Goal: Task Accomplishment & Management: Manage account settings

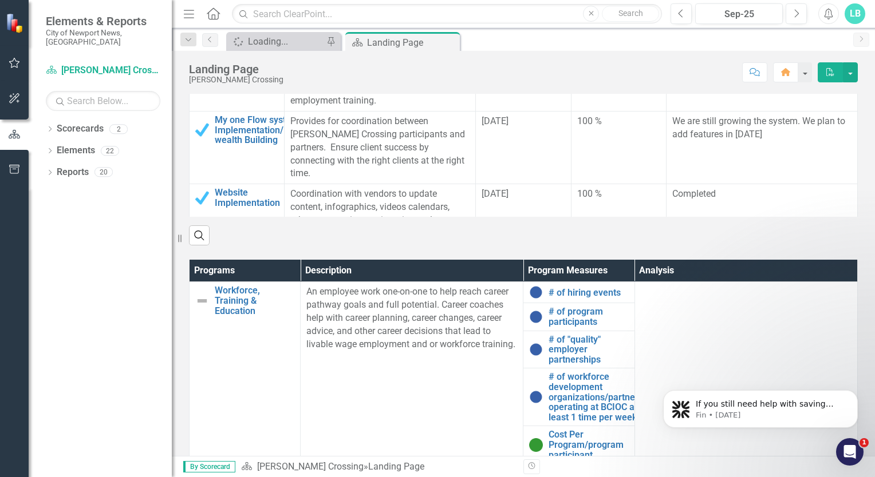
scroll to position [548, 0]
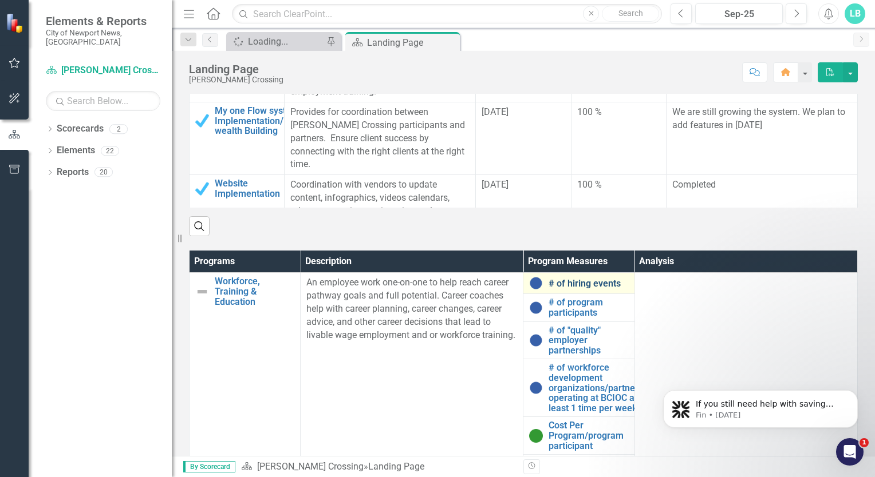
click at [548, 279] on link "# of hiring events" at bounding box center [588, 284] width 80 height 10
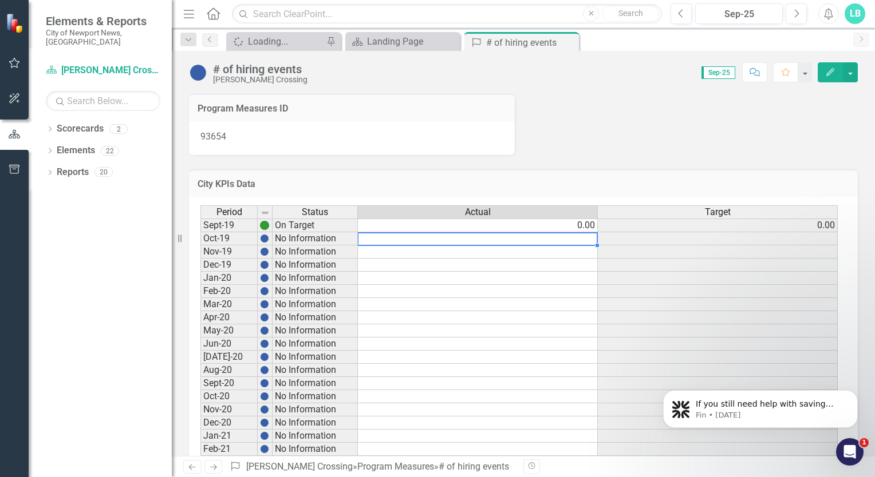
click at [586, 237] on td at bounding box center [478, 238] width 240 height 13
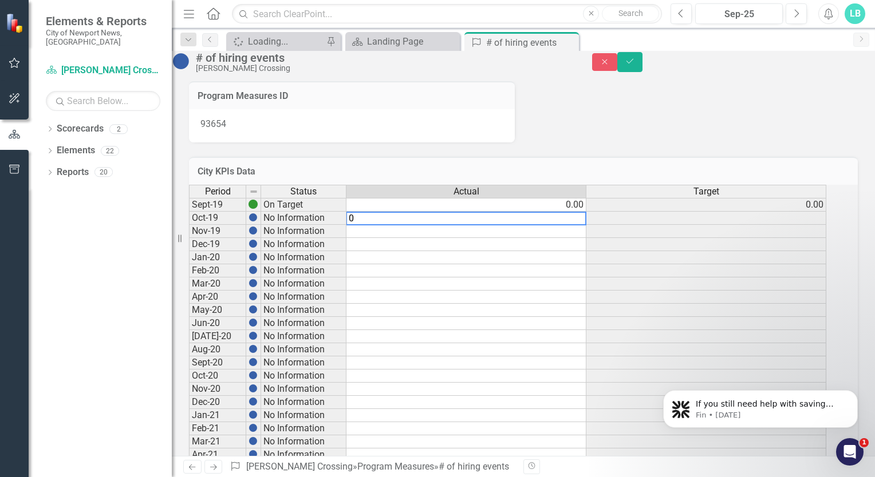
type textarea "0"
click at [706, 225] on td at bounding box center [706, 218] width 240 height 13
click at [582, 238] on td at bounding box center [466, 231] width 240 height 13
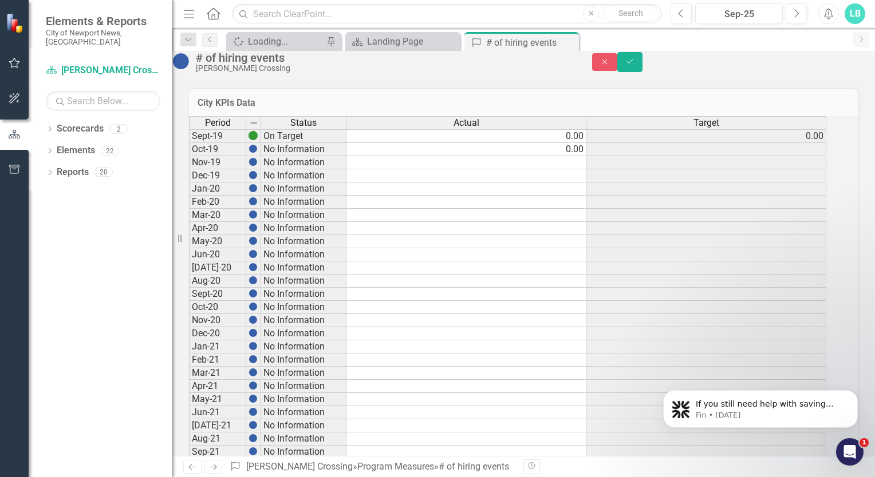
scroll to position [88, 0]
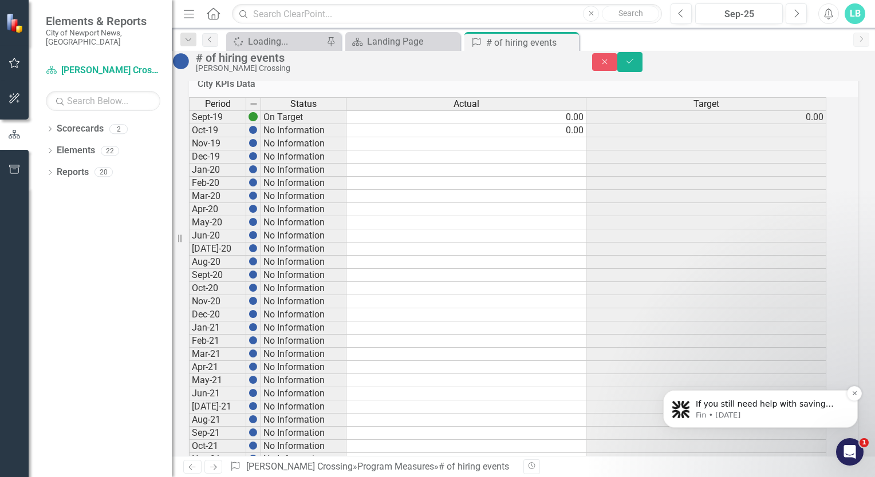
click at [739, 405] on span "If you still need help with saving your analysis, I’m here to assist you. Would…" at bounding box center [769, 427] width 147 height 55
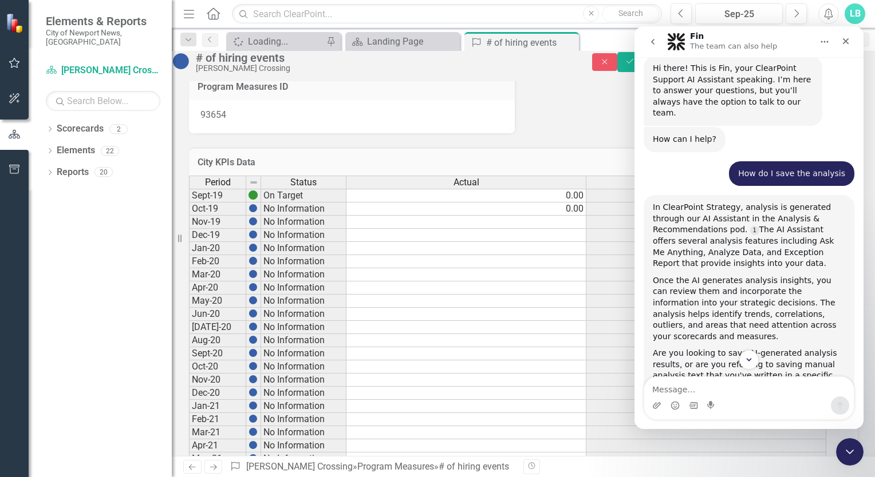
scroll to position [0, 0]
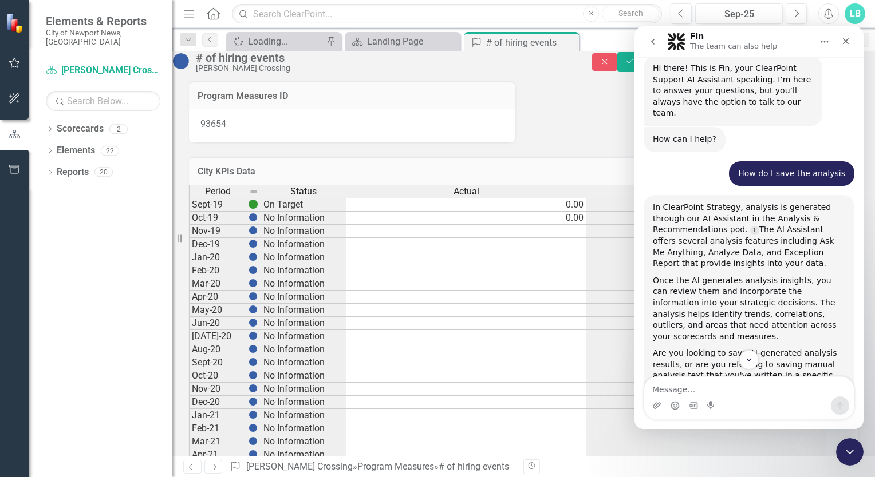
click at [845, 39] on icon "Close" at bounding box center [845, 41] width 9 height 9
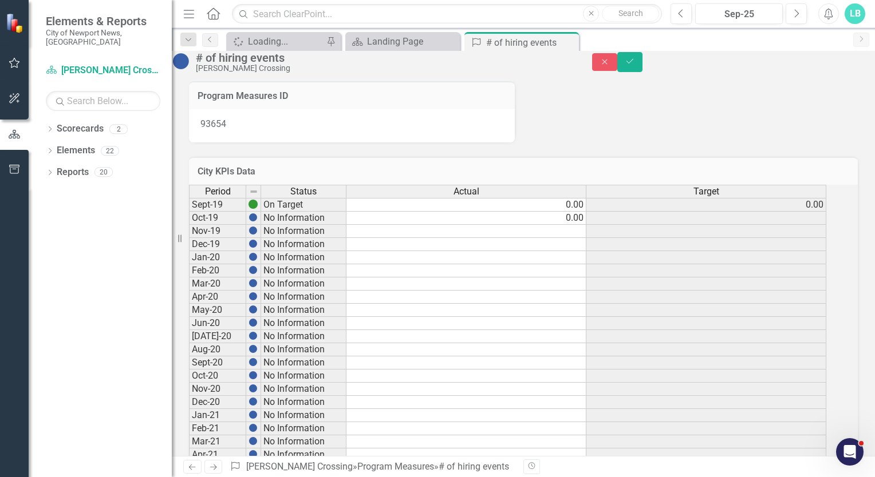
scroll to position [431, 0]
click at [642, 66] on button "Save" at bounding box center [629, 62] width 25 height 20
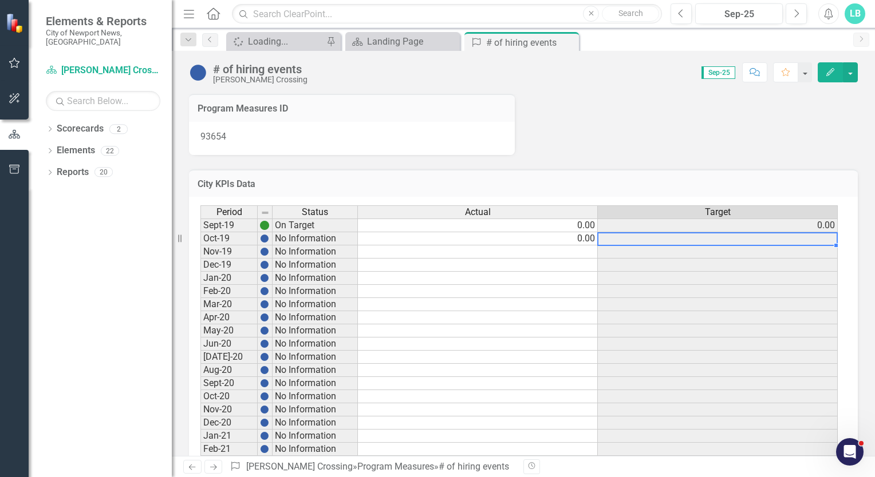
click at [738, 237] on td at bounding box center [718, 238] width 240 height 13
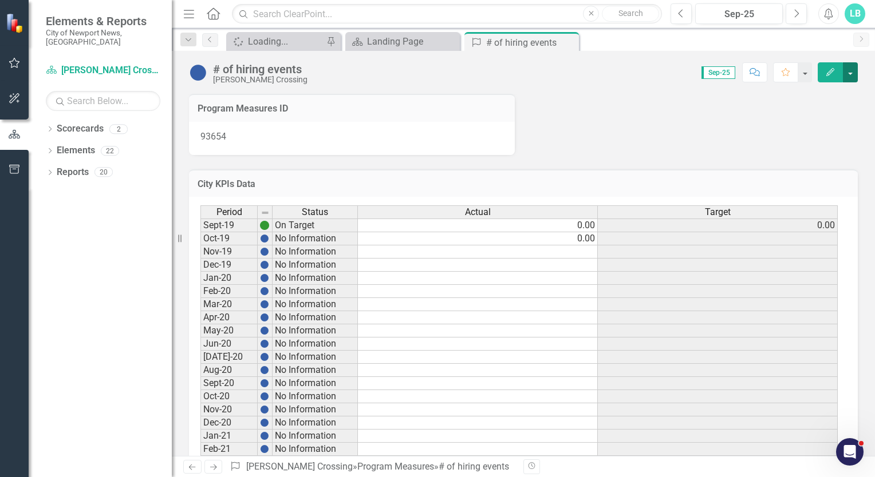
click at [852, 72] on button "button" at bounding box center [850, 72] width 15 height 20
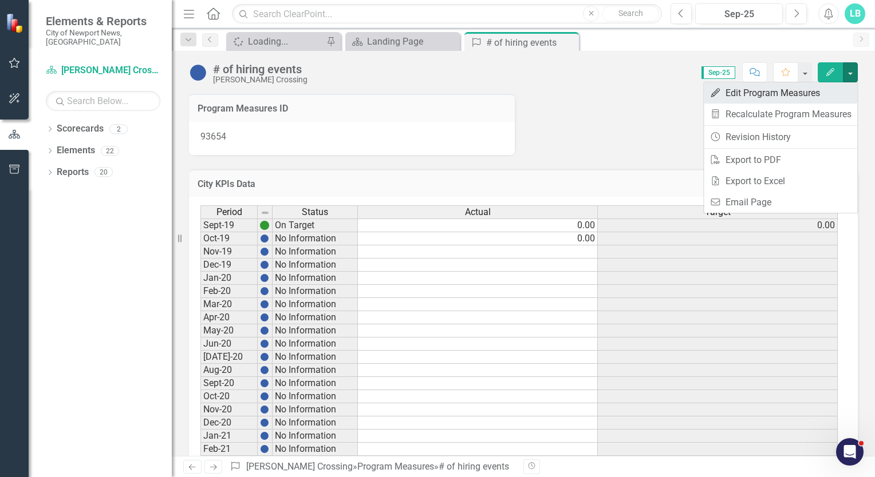
click at [801, 95] on link "Edit Edit Program Measures" at bounding box center [780, 92] width 153 height 21
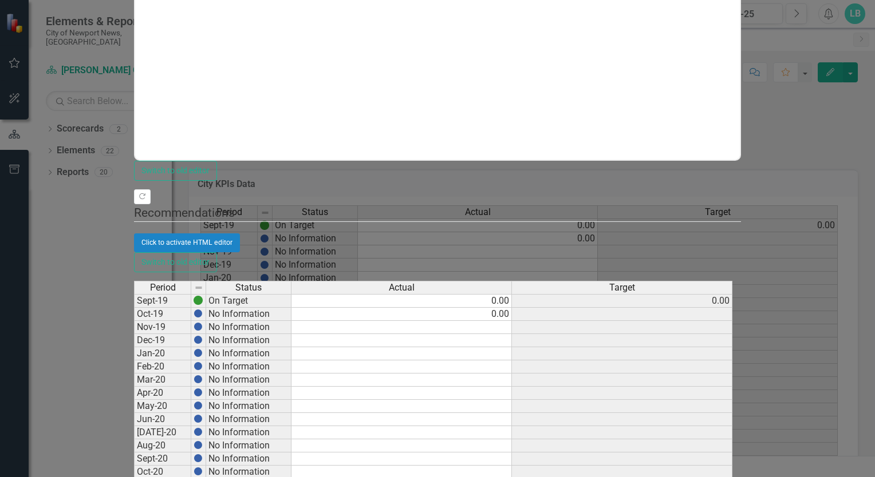
scroll to position [0, 0]
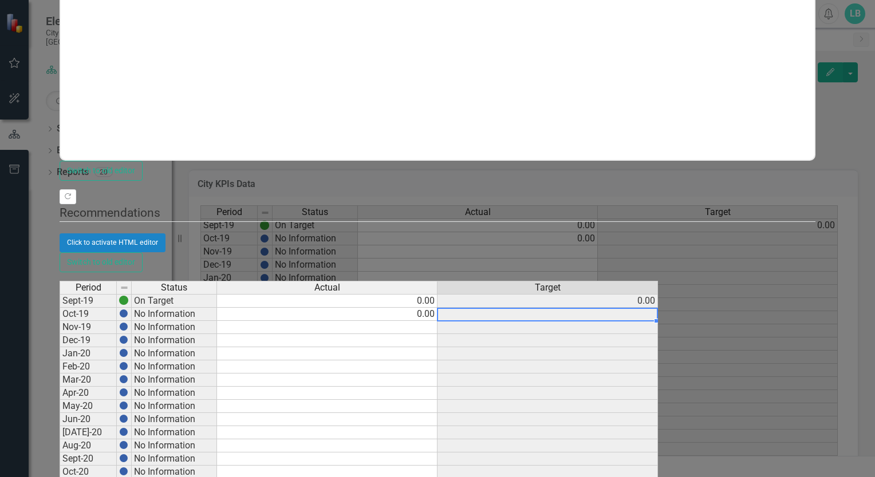
click at [658, 308] on td at bounding box center [547, 314] width 220 height 13
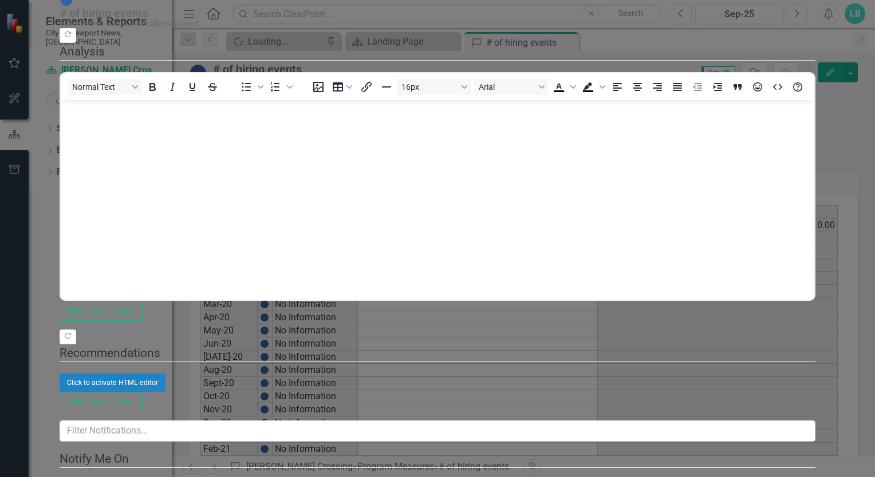
checkbox input "true"
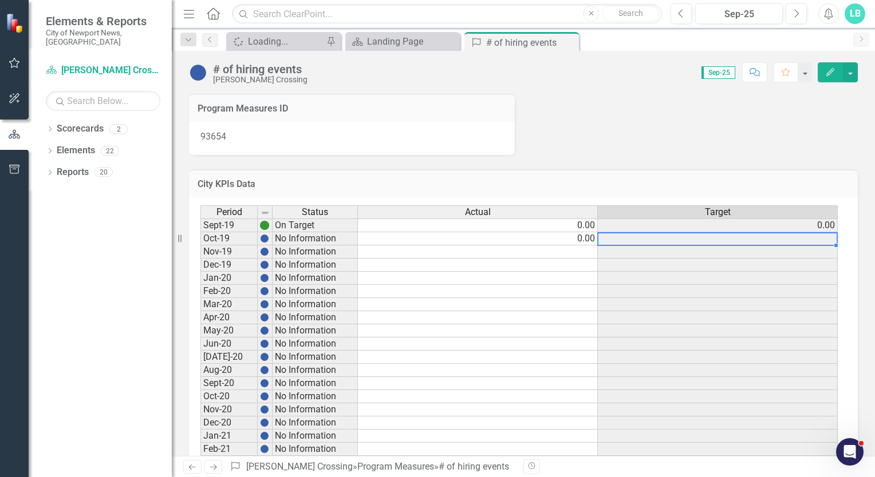
click at [771, 235] on td at bounding box center [718, 238] width 240 height 13
click at [566, 235] on td "0.00" at bounding box center [478, 238] width 240 height 13
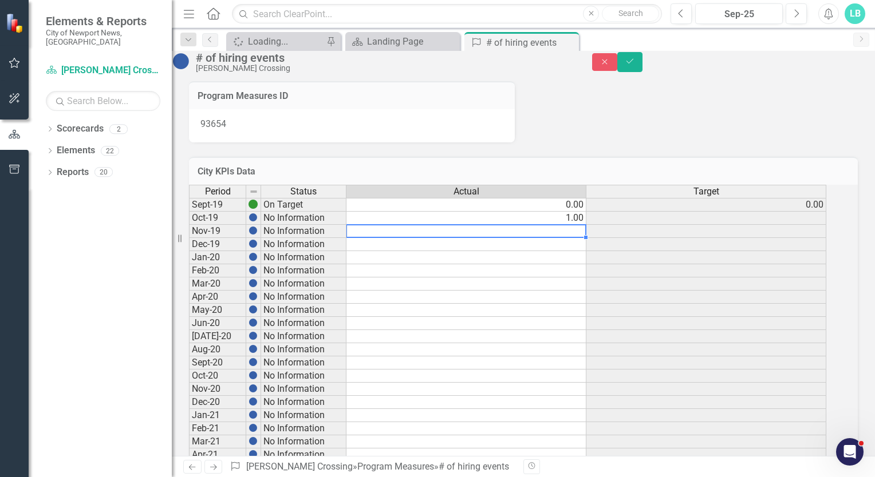
click at [586, 238] on td at bounding box center [466, 231] width 240 height 13
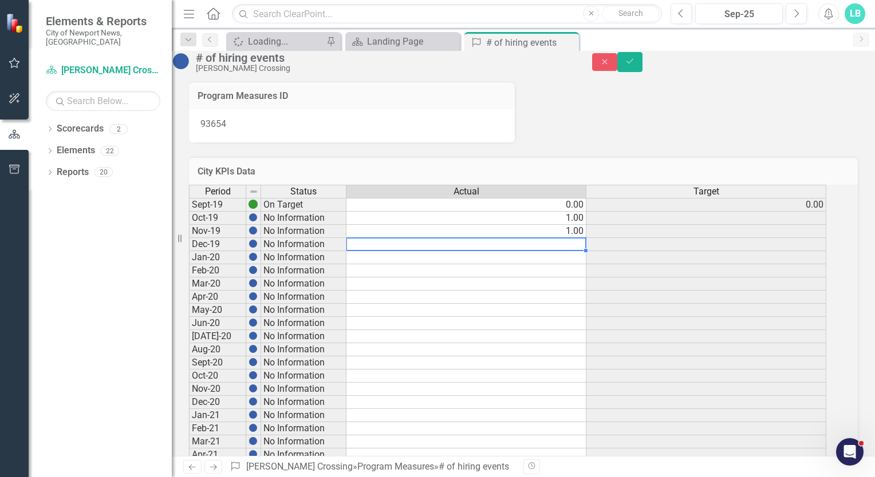
click at [582, 251] on td at bounding box center [466, 244] width 240 height 13
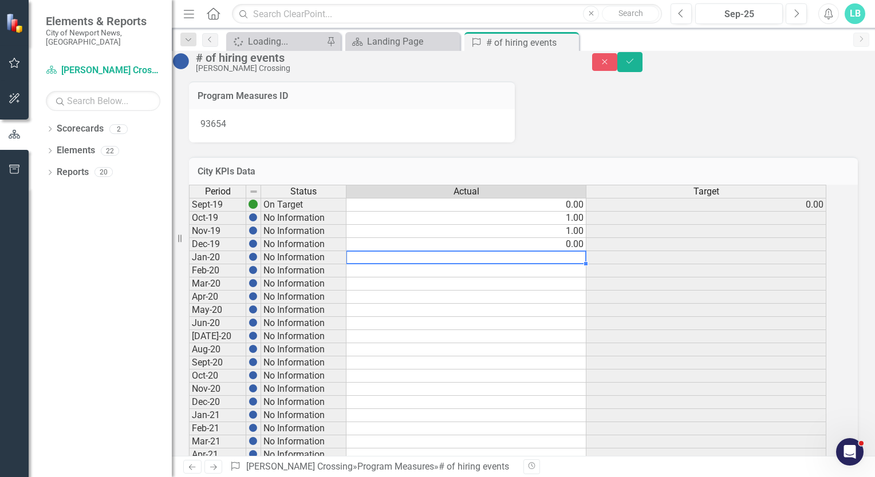
click at [576, 264] on td at bounding box center [466, 257] width 240 height 13
click at [583, 278] on td at bounding box center [466, 270] width 240 height 13
click at [527, 264] on td "1.00" at bounding box center [466, 257] width 240 height 13
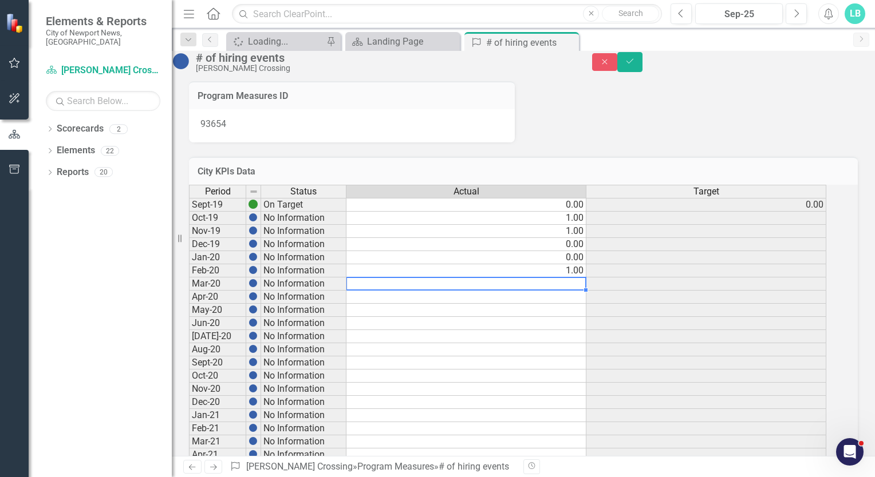
click at [523, 291] on td at bounding box center [466, 284] width 240 height 13
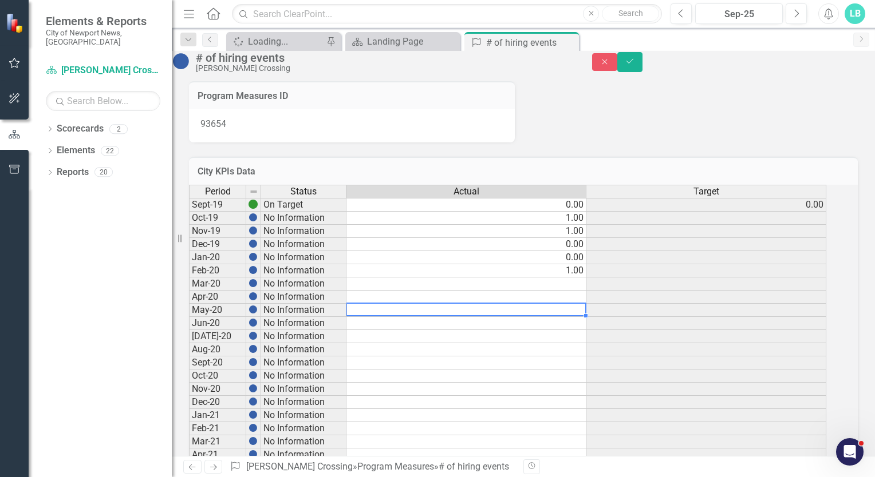
click at [586, 317] on td at bounding box center [466, 310] width 240 height 13
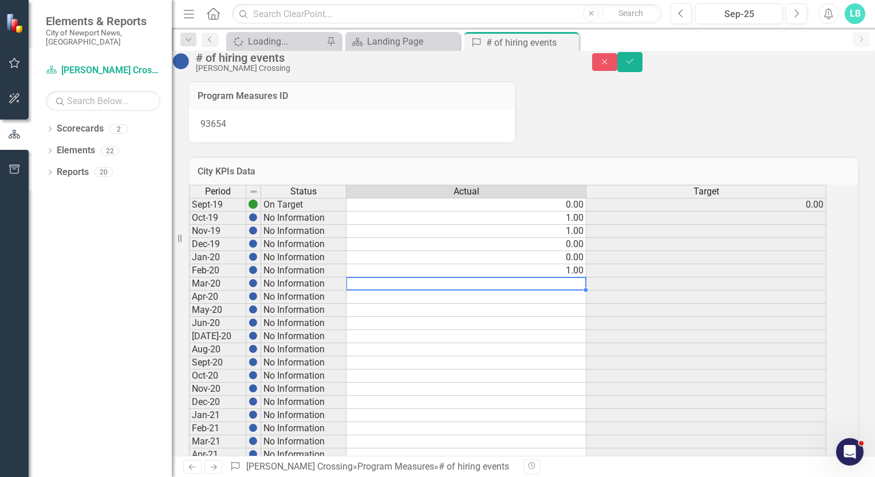
click at [586, 291] on td at bounding box center [466, 284] width 240 height 13
click at [586, 304] on td at bounding box center [466, 297] width 240 height 13
click at [578, 304] on td "1.00" at bounding box center [466, 297] width 240 height 13
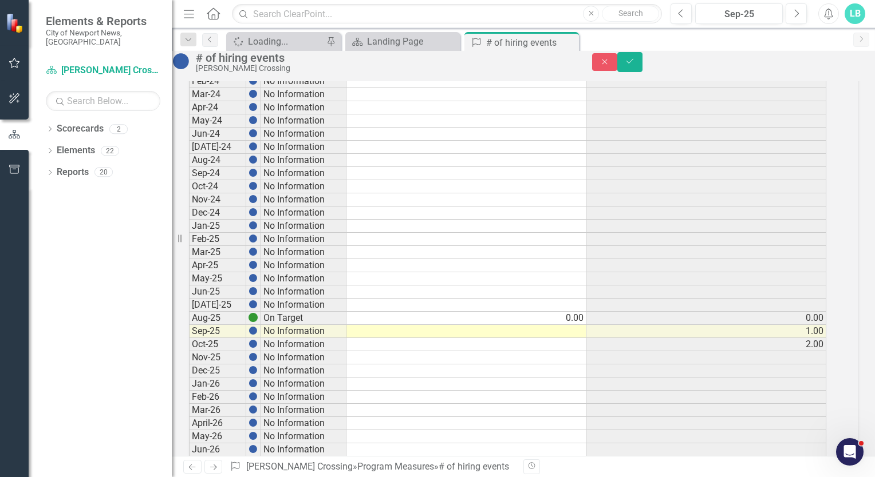
scroll to position [827, 0]
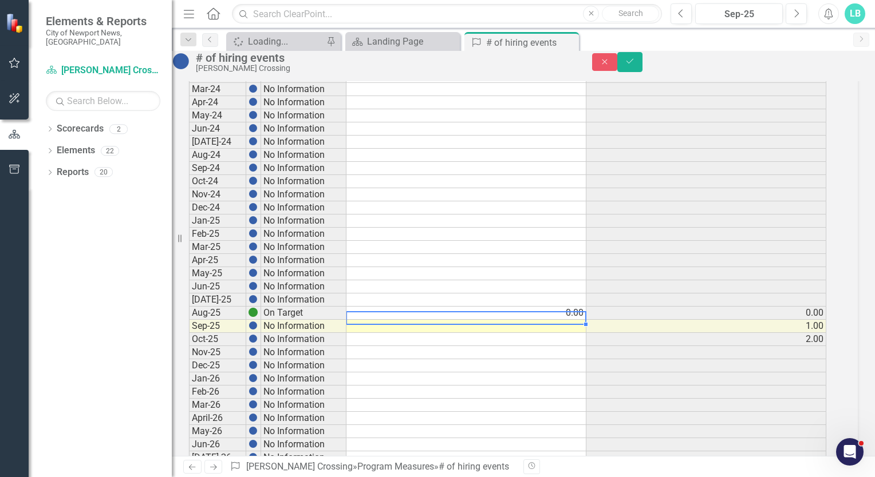
click at [586, 333] on td at bounding box center [466, 326] width 240 height 13
type textarea "1"
click at [586, 346] on td at bounding box center [466, 339] width 240 height 13
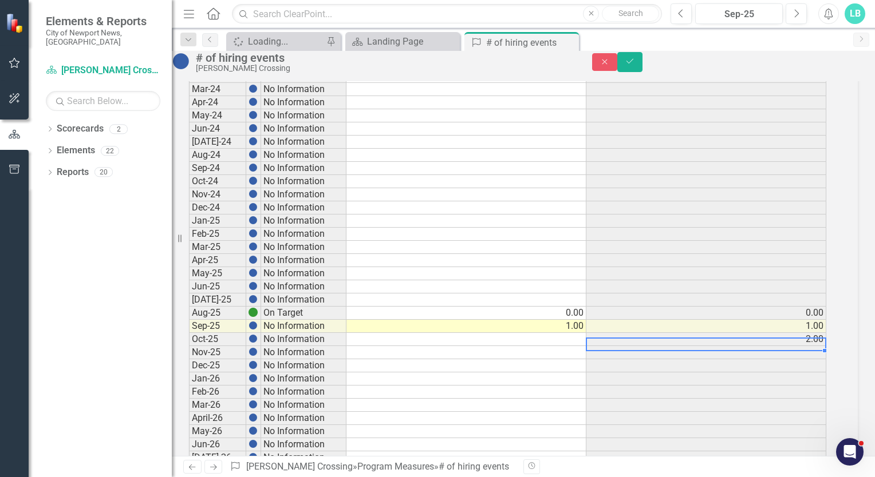
click at [757, 360] on td at bounding box center [706, 352] width 240 height 13
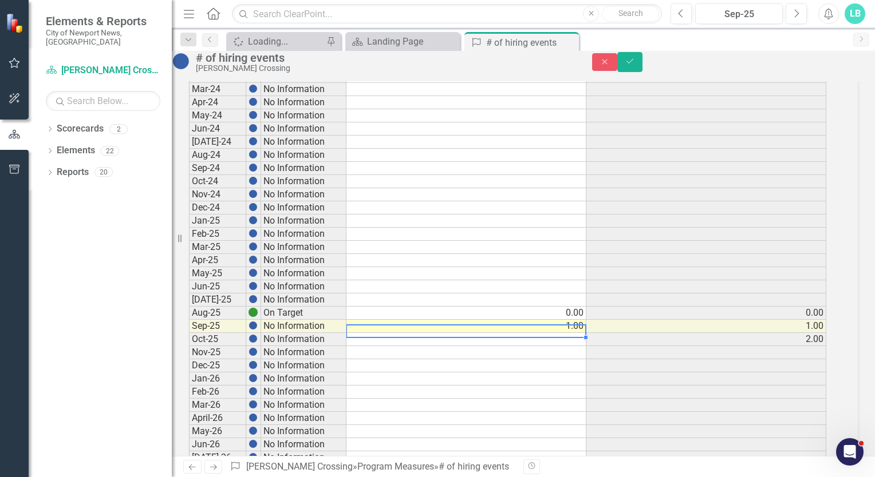
click at [189, 357] on div "Period Status Actual Target Sept-19 On Target 0.00 0.00 Oct-19 No Information 1…" at bounding box center [189, 23] width 0 height 1331
click at [633, 64] on icon "submit" at bounding box center [629, 61] width 7 height 5
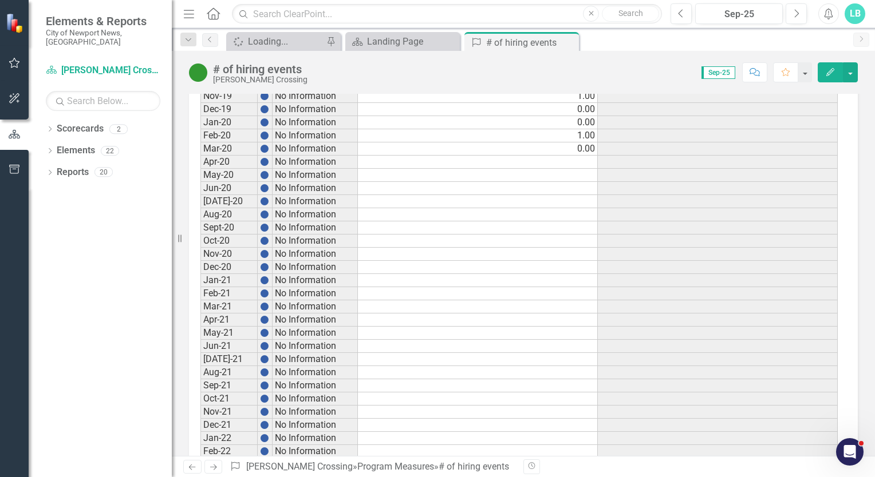
scroll to position [0, 0]
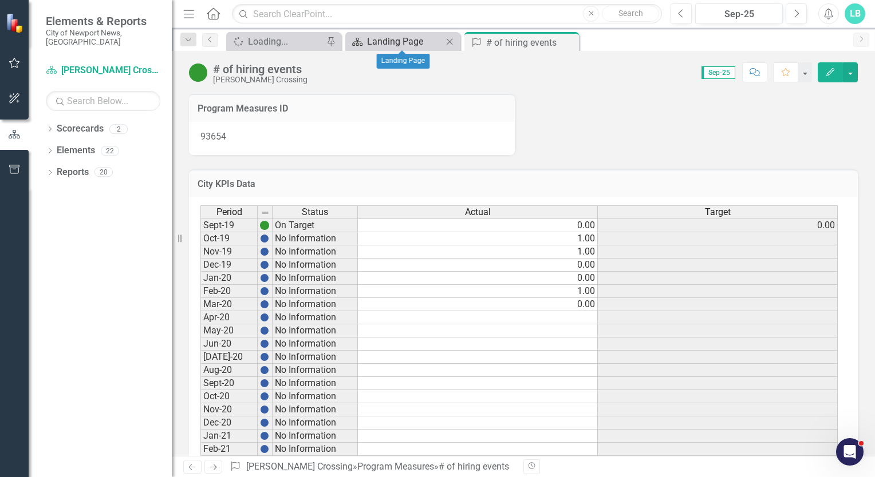
click at [389, 37] on div "Landing Page" at bounding box center [405, 41] width 76 height 14
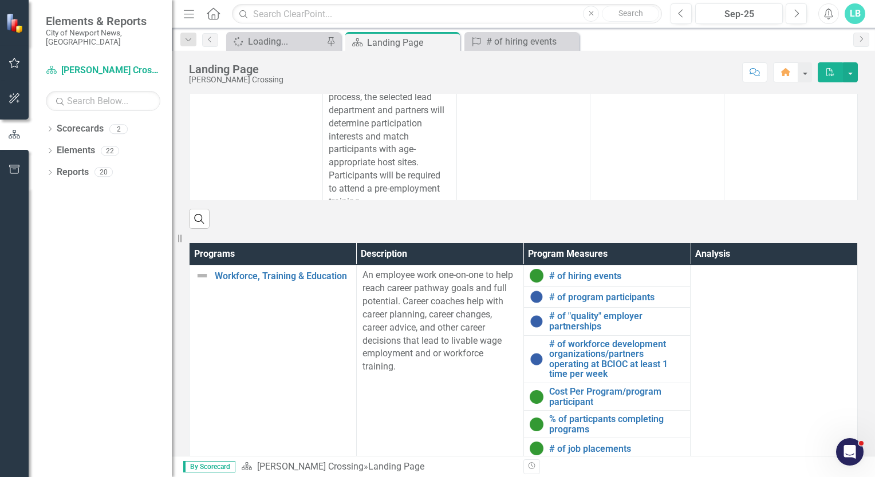
scroll to position [565, 0]
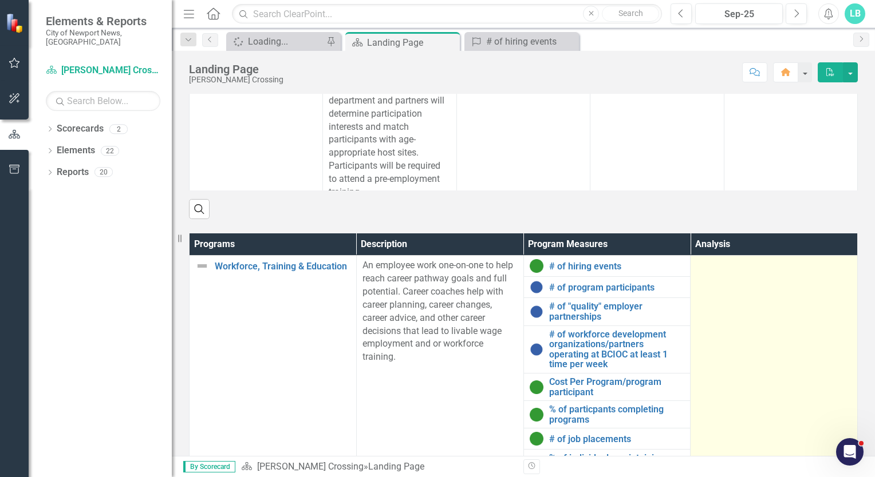
click at [743, 317] on td at bounding box center [773, 380] width 167 height 249
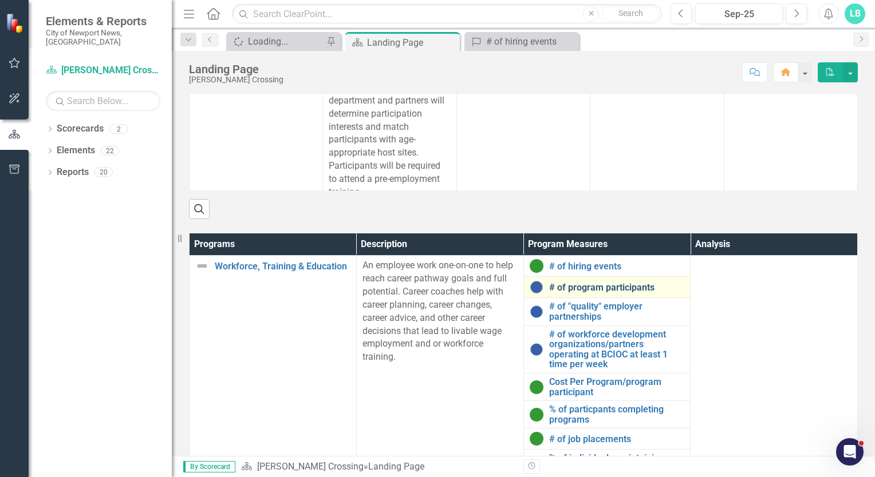
click at [564, 293] on link "# of program participants" at bounding box center [617, 288] width 136 height 10
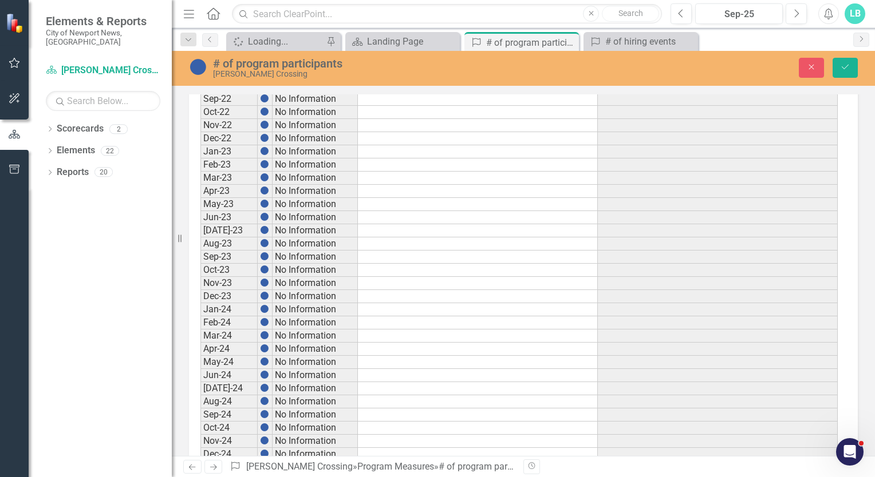
scroll to position [431, 0]
